Goal: Find contact information: Find contact information

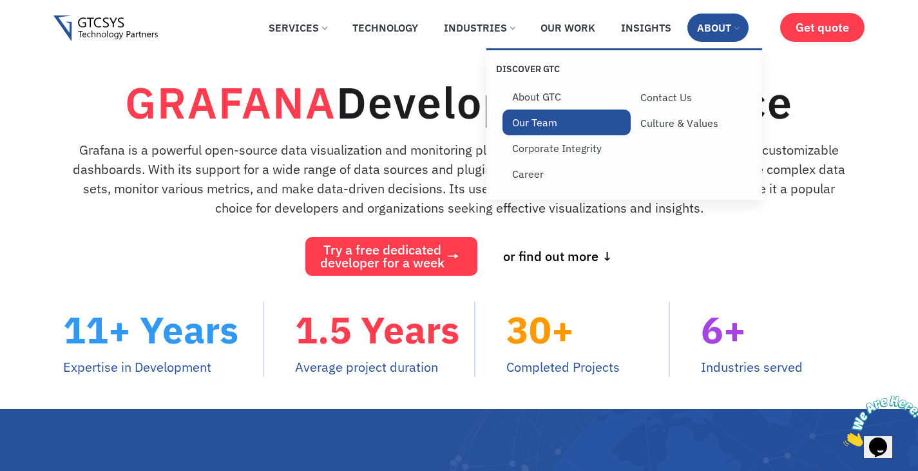
click at [546, 122] on link "Our Team" at bounding box center [567, 123] width 128 height 26
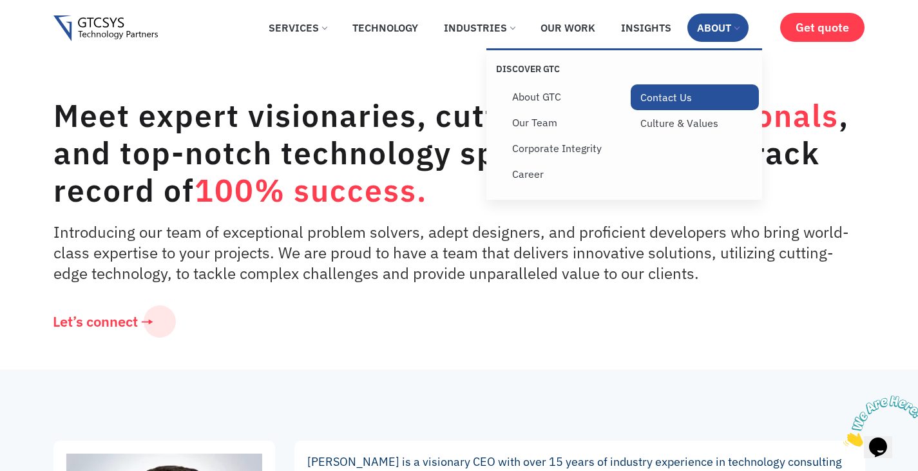
click at [670, 92] on link "Contact Us" at bounding box center [695, 97] width 128 height 26
